Goal: Task Accomplishment & Management: Complete application form

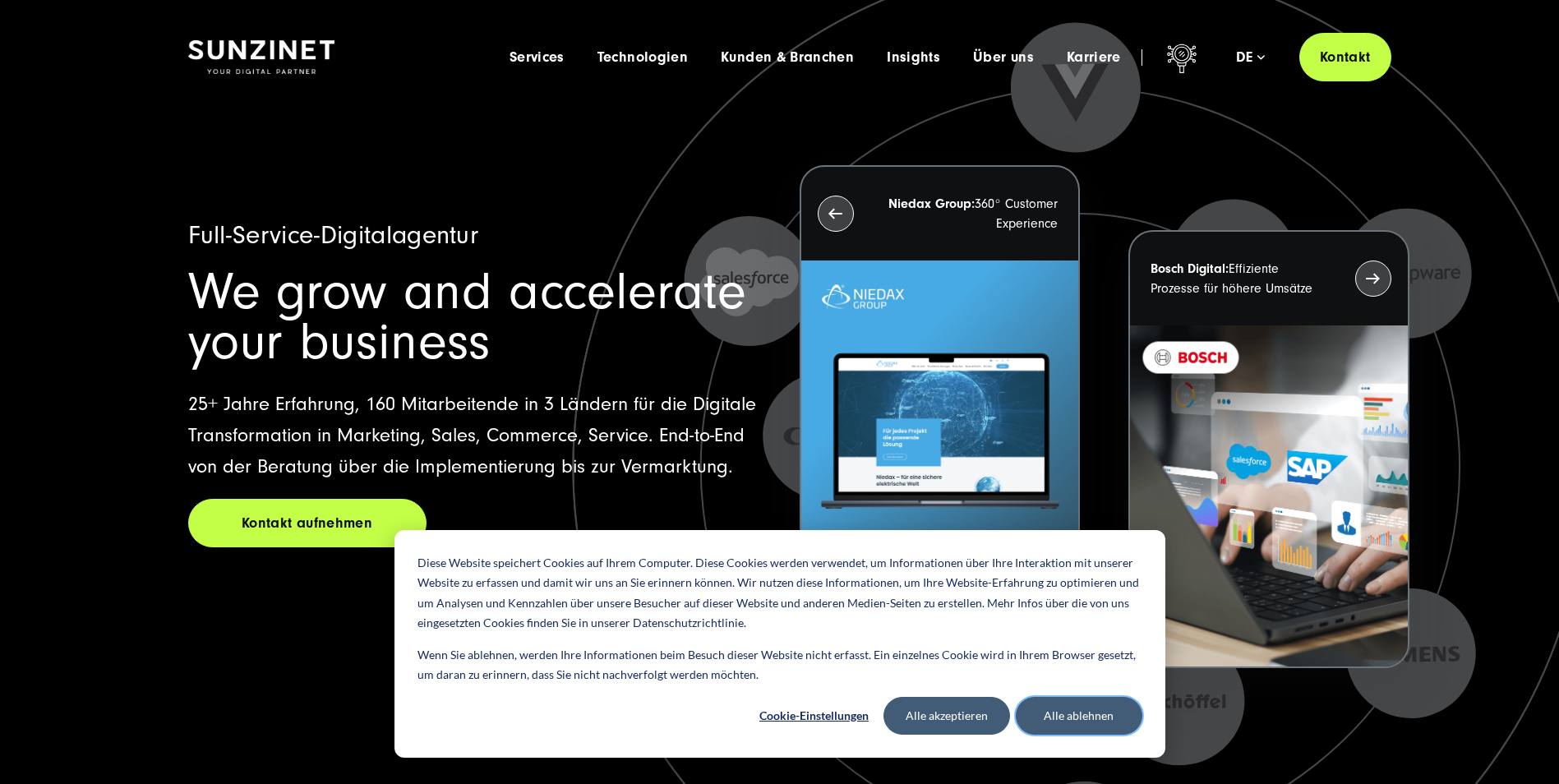
click at [1078, 714] on button "Alle ablehnen" at bounding box center [1079, 716] width 127 height 37
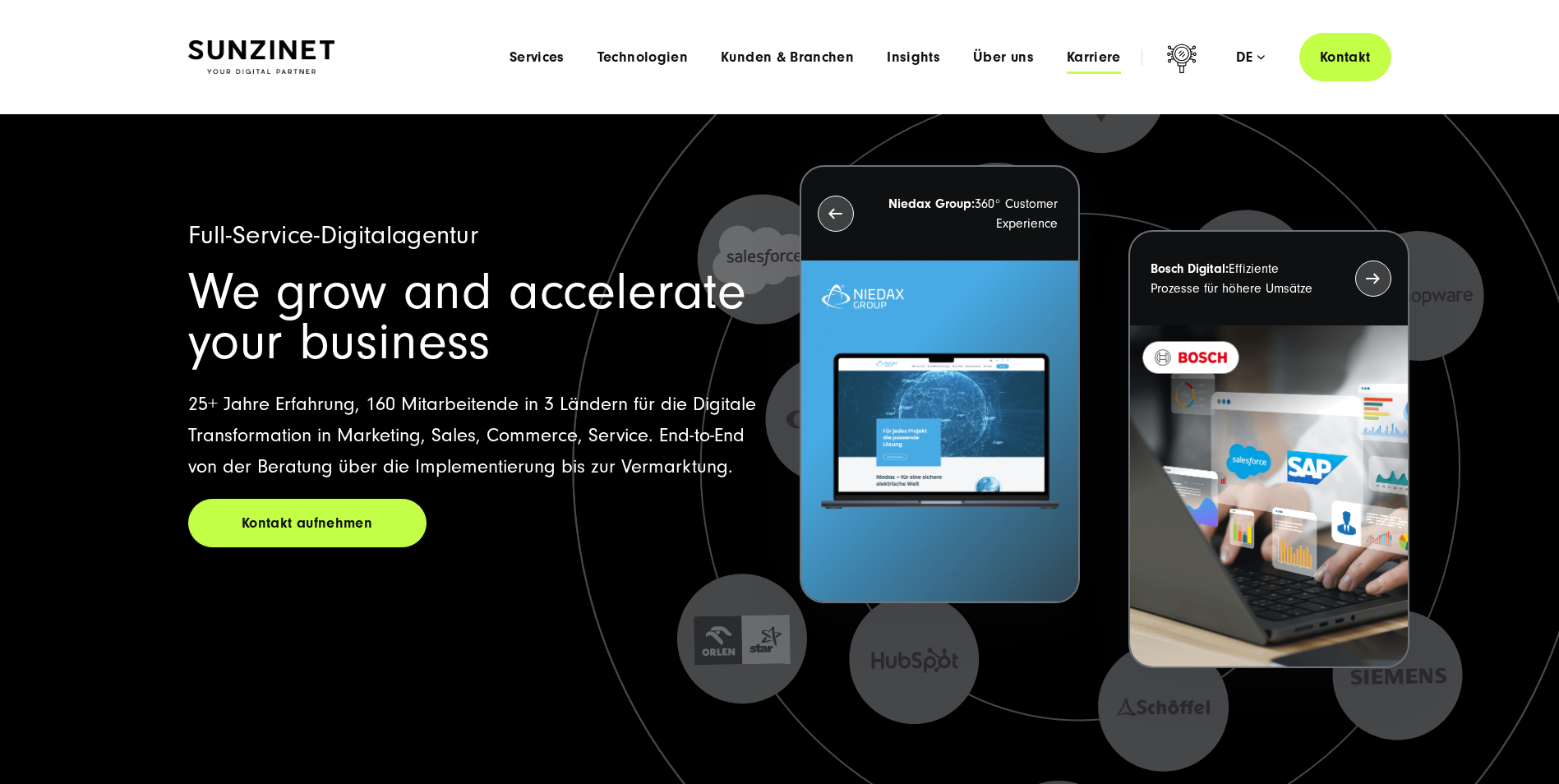
click at [1097, 61] on span "Karriere" at bounding box center [1093, 57] width 54 height 17
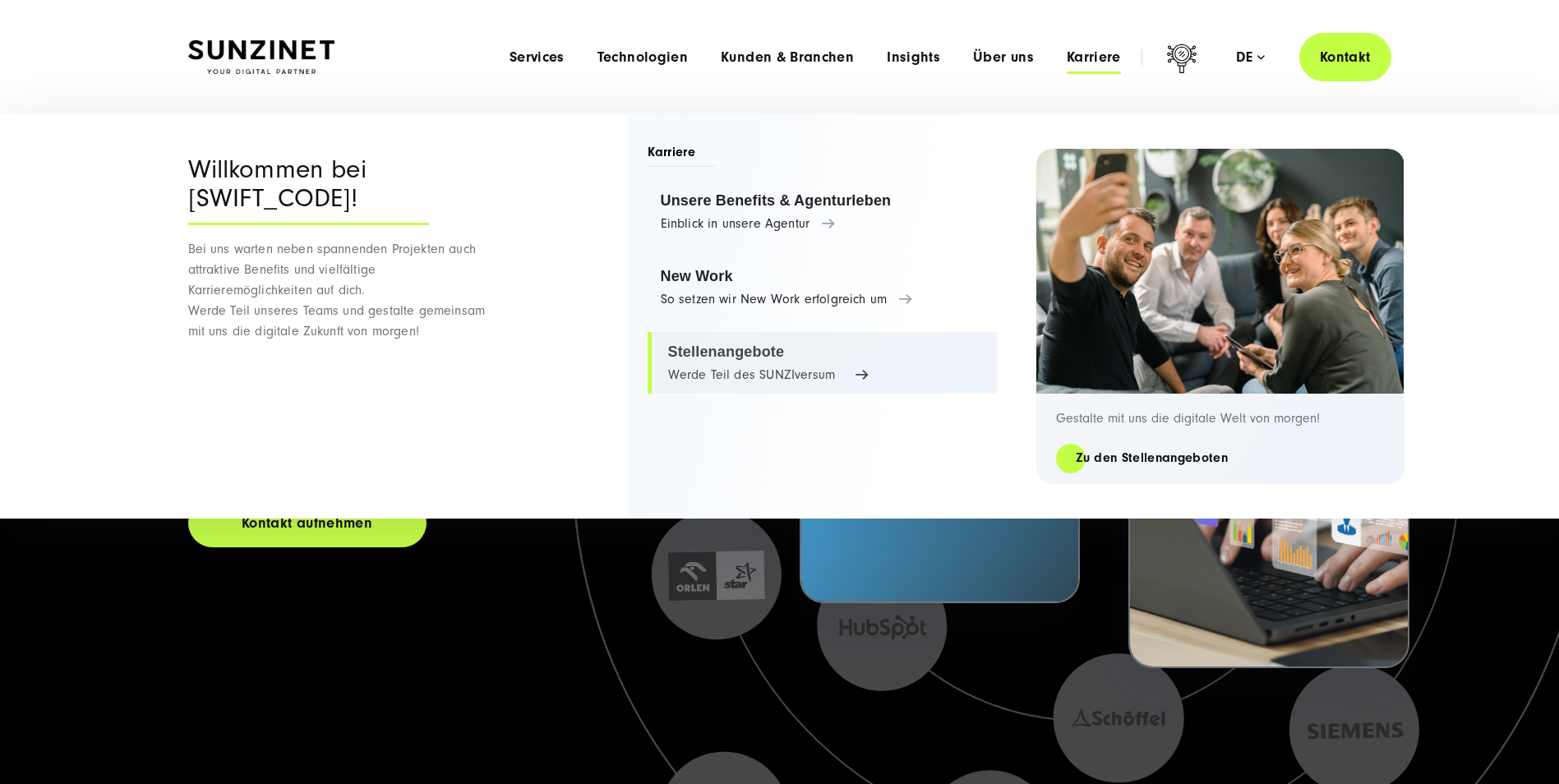
click at [754, 362] on link "Stellenangebote Werde Teil des SUNZIversum" at bounding box center [822, 363] width 349 height 62
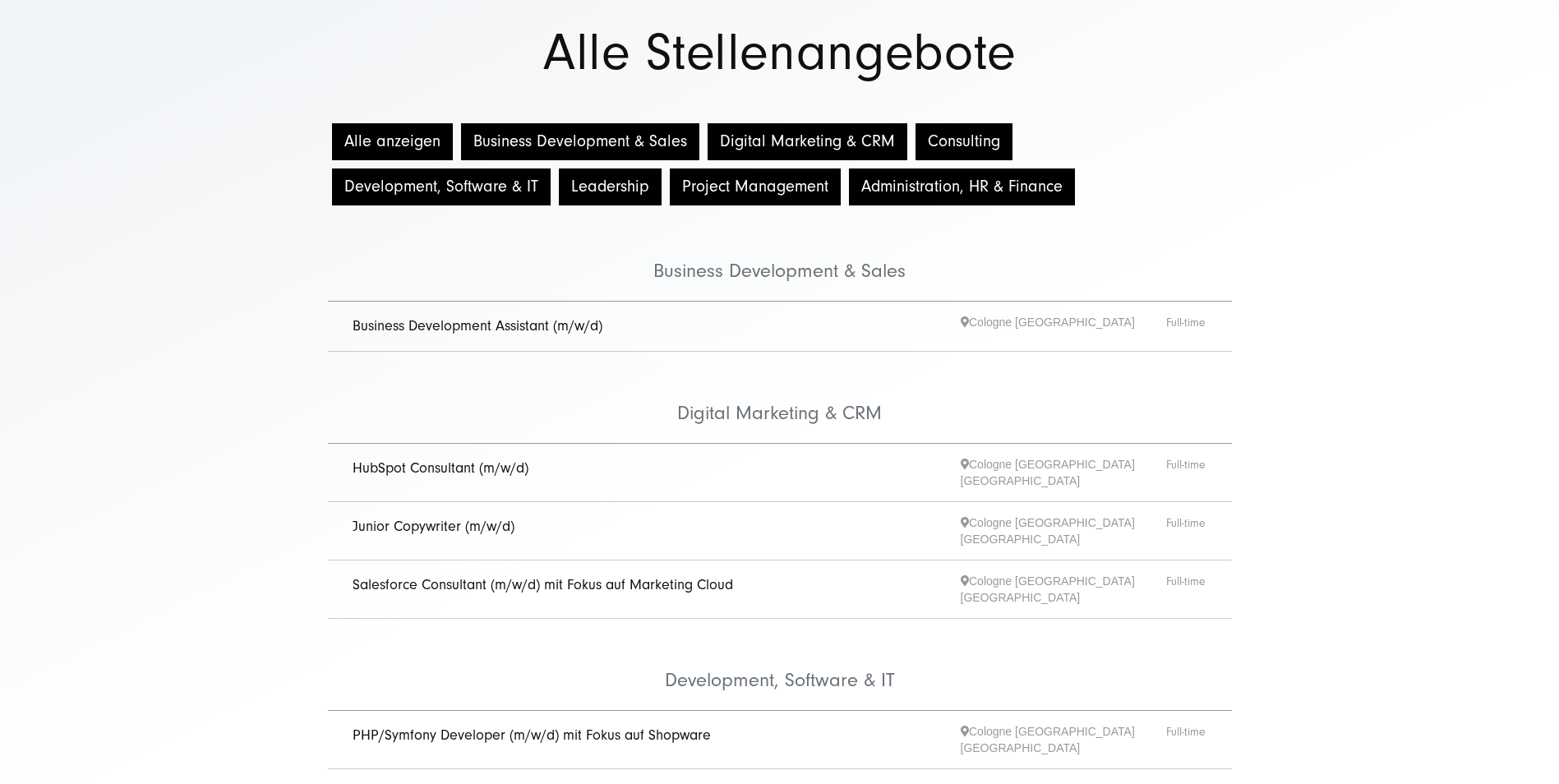
scroll to position [164, 0]
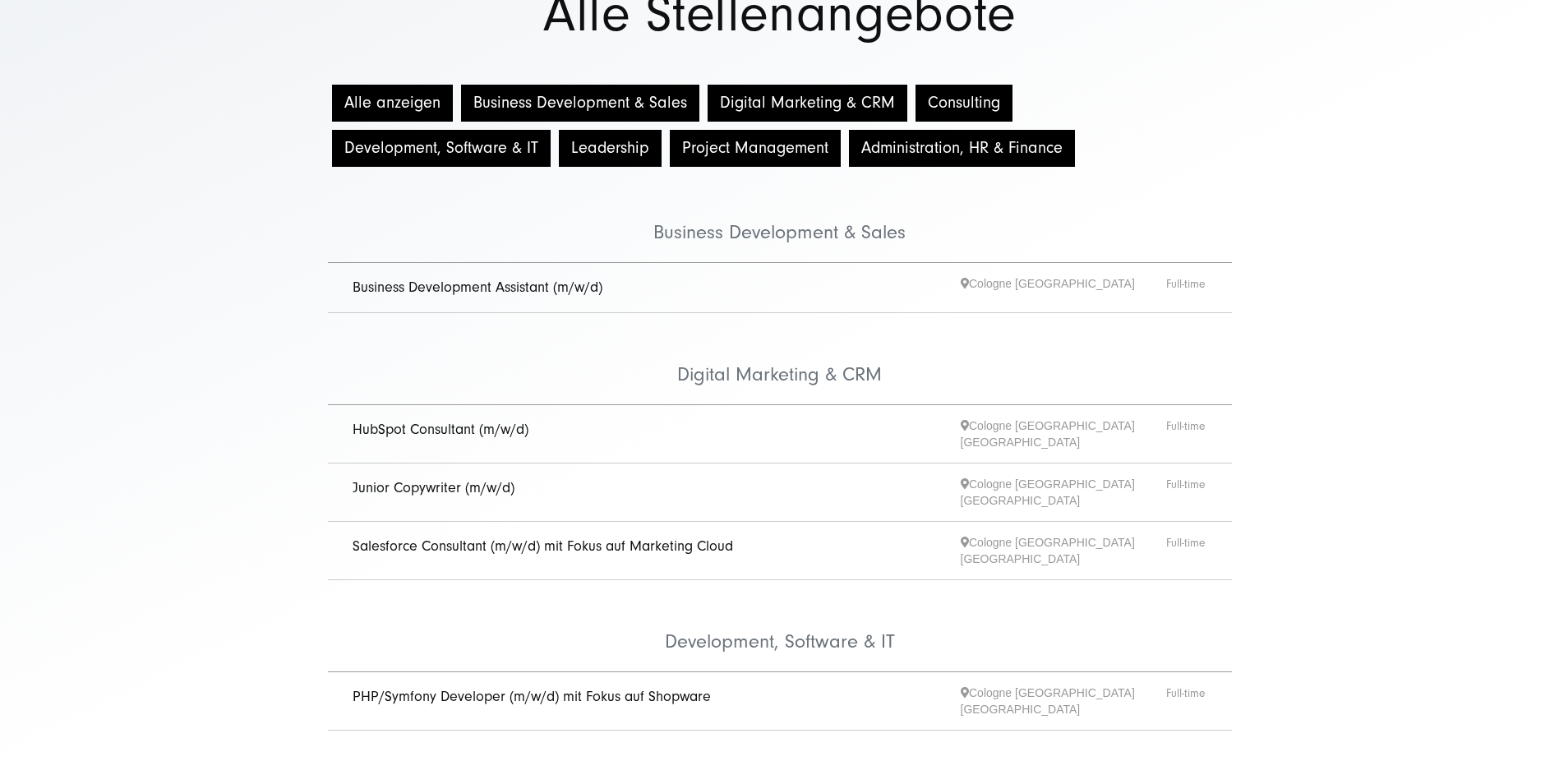
click at [444, 482] on link "Junior Copywriter (m/w/d)" at bounding box center [433, 487] width 162 height 17
